Goal: Use online tool/utility: Utilize a website feature to perform a specific function

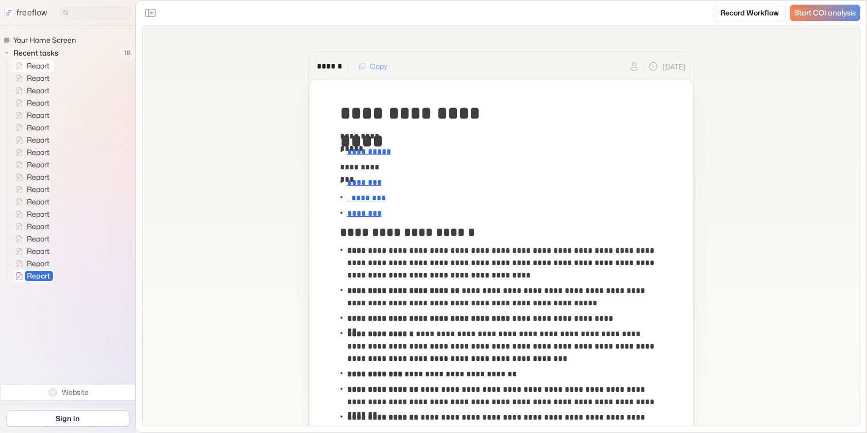
click at [46, 66] on span "Report" at bounding box center [39, 66] width 28 height 10
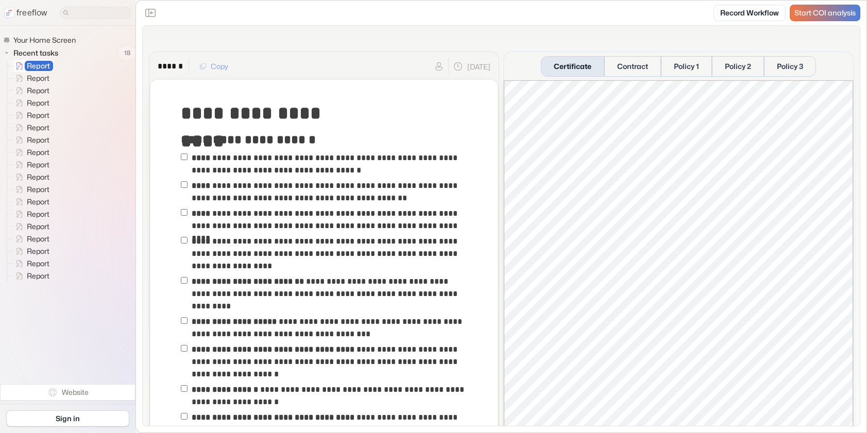
click at [834, 9] on span "Start COI analysis" at bounding box center [825, 13] width 61 height 9
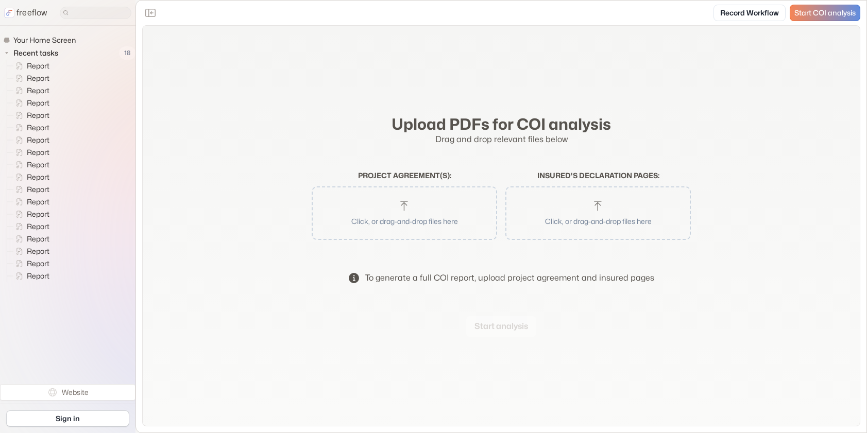
click at [365, 201] on button "Click, or drag-and-drop files here" at bounding box center [404, 213] width 175 height 43
click at [617, 221] on p "Click, or drag-and-drop files here" at bounding box center [598, 221] width 159 height 11
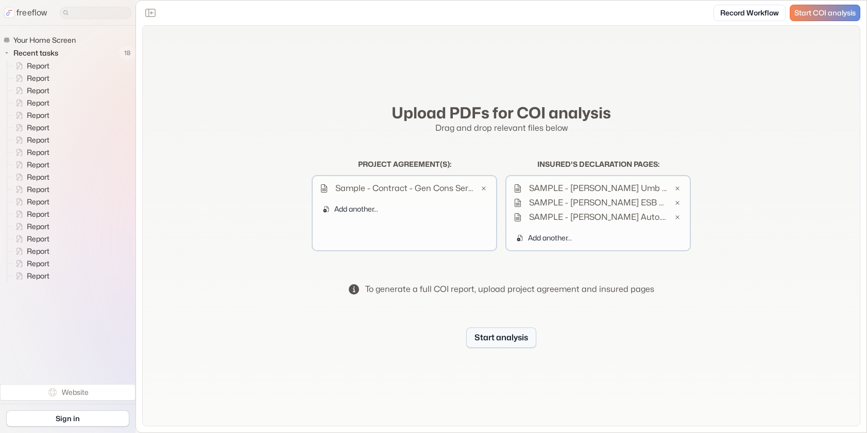
click at [516, 344] on button "Start analysis" at bounding box center [501, 338] width 70 height 21
